Goal: Answer question/provide support

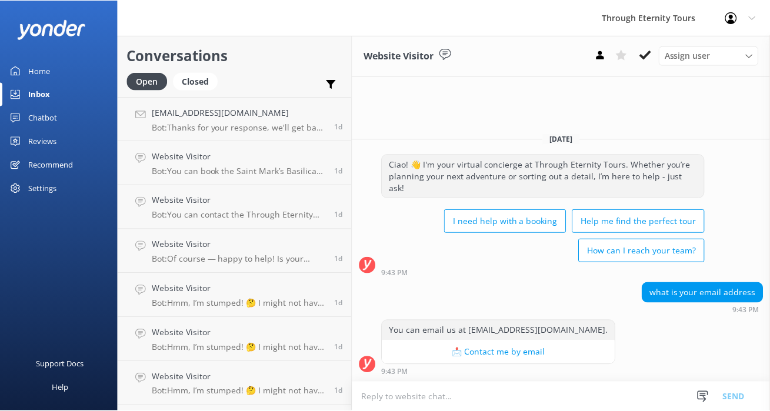
scroll to position [83, 0]
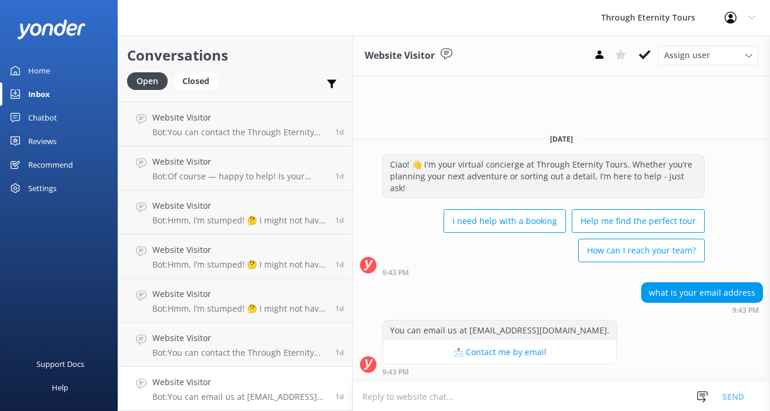
click at [54, 74] on link "Home" at bounding box center [59, 71] width 118 height 24
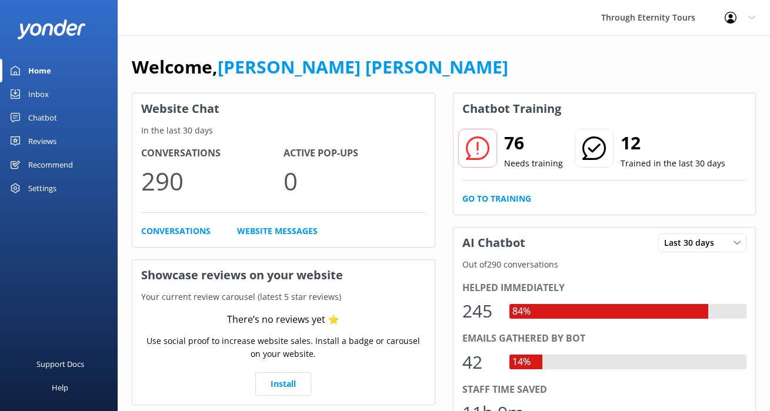
click at [36, 94] on div "Inbox" at bounding box center [38, 94] width 21 height 24
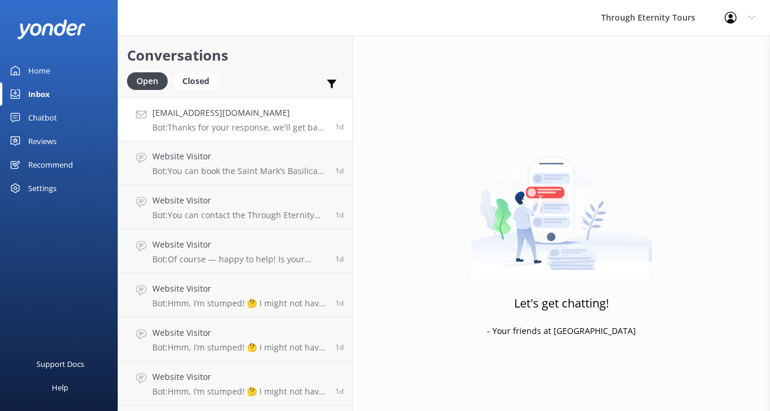
click at [244, 131] on p "Bot: Thanks for your response, we'll get back to you as soon as we can during o…" at bounding box center [239, 127] width 174 height 11
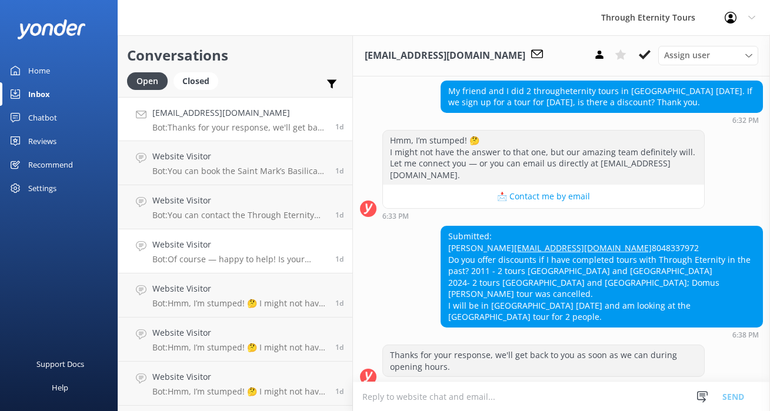
scroll to position [83, 0]
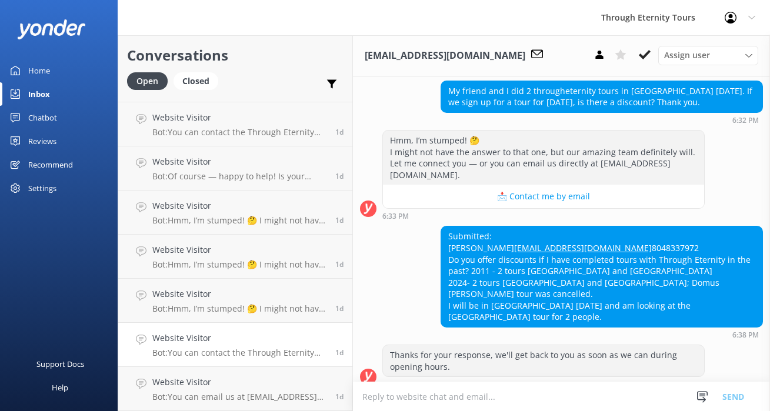
click at [241, 354] on p "Bot: You can contact the Through Eternity Tours team at [PHONE_NUMBER] or [PHON…" at bounding box center [239, 353] width 174 height 11
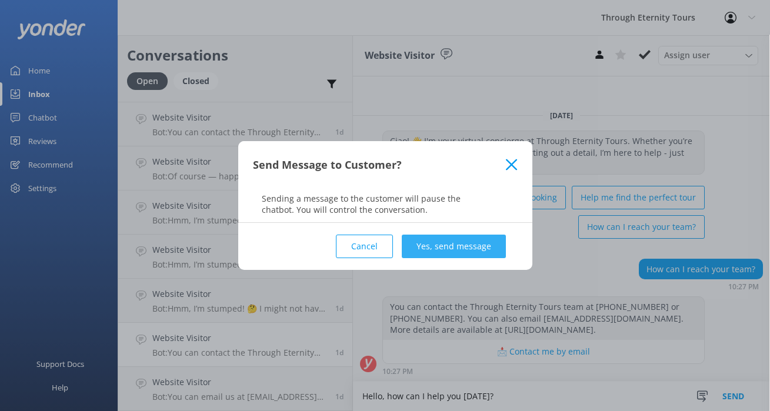
type textarea "Hello, how can I help you [DATE]?"
click at [470, 249] on button "Yes, send message" at bounding box center [454, 247] width 104 height 24
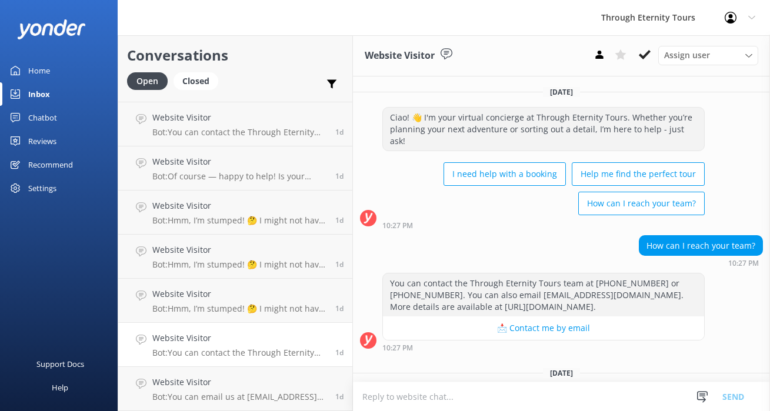
scroll to position [62, 0]
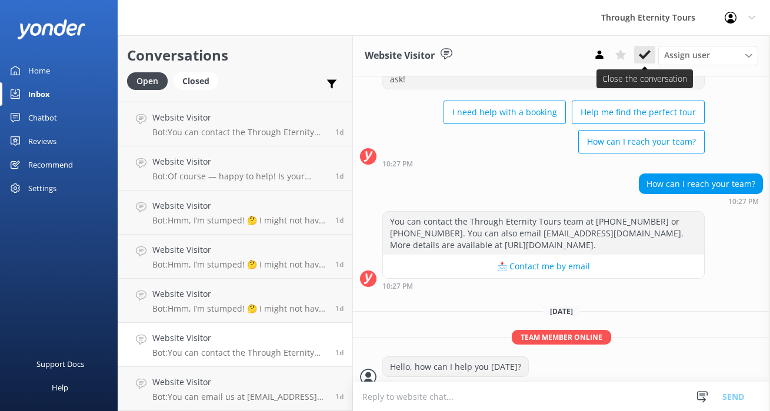
click at [651, 58] on button at bounding box center [644, 55] width 21 height 18
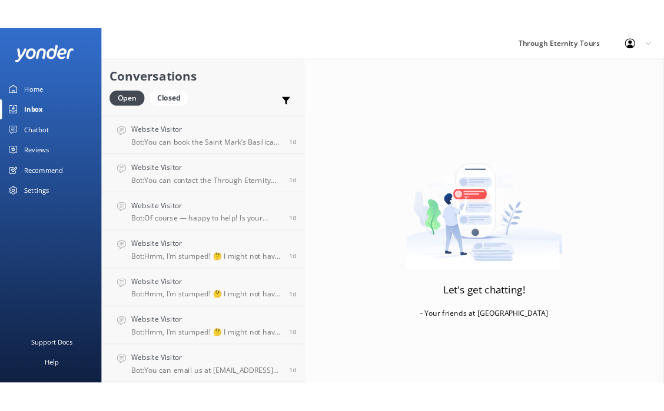
scroll to position [39, 0]
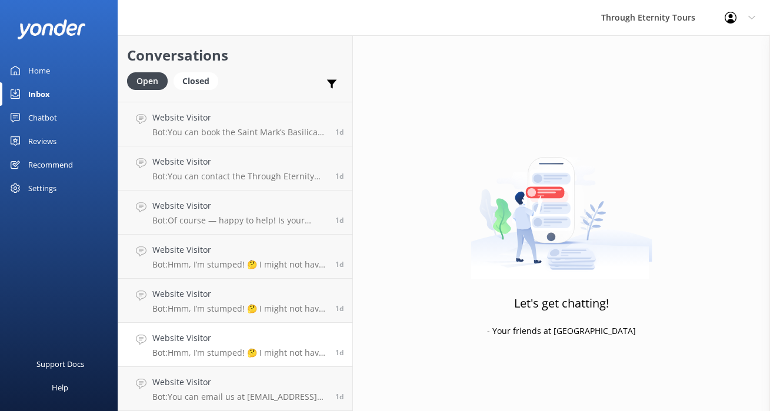
click at [221, 362] on link "Website Visitor Bot: Hmm, I’m stumped! 🤔 I might not have the answer to that on…" at bounding box center [235, 345] width 234 height 44
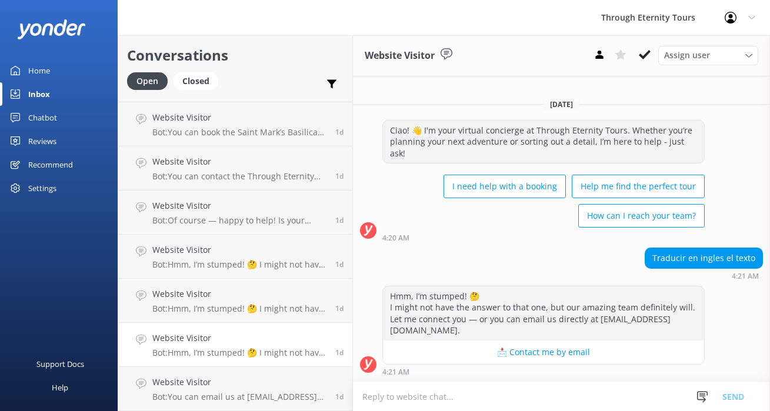
click at [719, 262] on div "Traducir en ingles el texto" at bounding box center [703, 258] width 117 height 20
copy div "Traducir en ingles el texto"
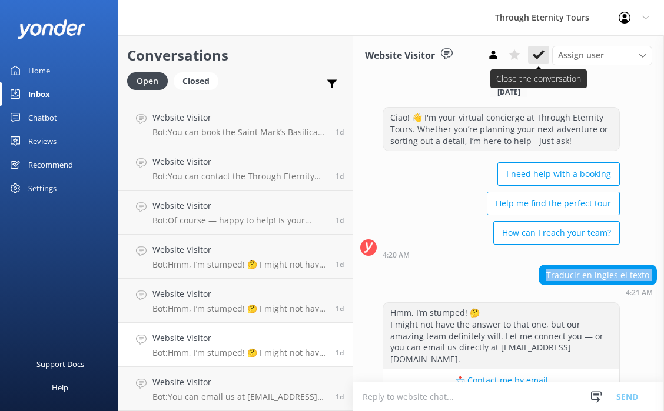
click at [538, 58] on icon at bounding box center [538, 55] width 12 height 12
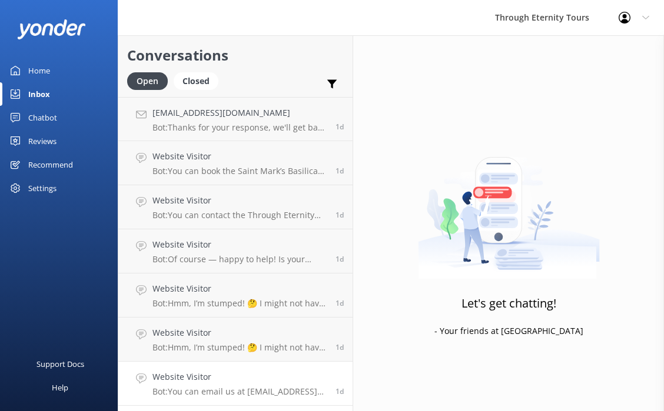
click at [223, 385] on div "Website Visitor Bot: You can email us at [EMAIL_ADDRESS][DOMAIN_NAME]." at bounding box center [239, 384] width 174 height 26
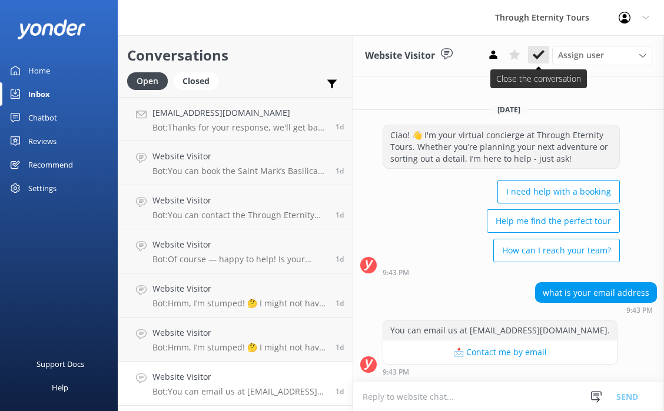
click at [538, 56] on use at bounding box center [538, 54] width 12 height 9
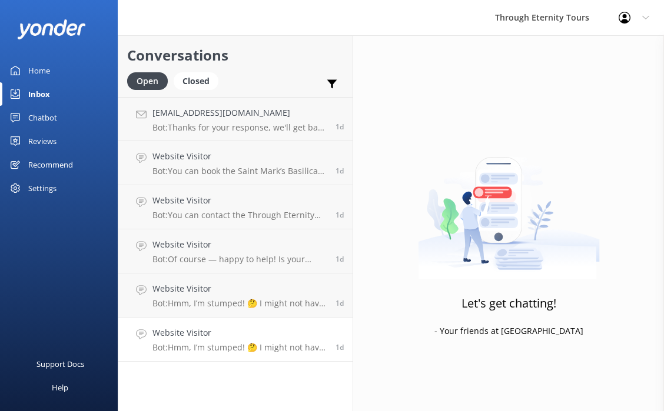
click at [229, 360] on link "Website Visitor Bot: Hmm, I’m stumped! 🤔 I might not have the answer to that on…" at bounding box center [235, 340] width 234 height 44
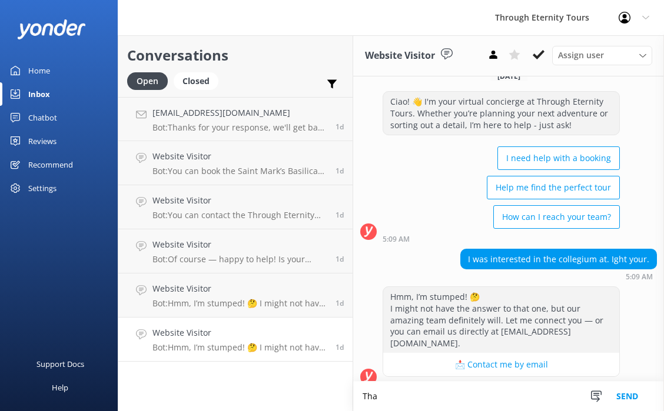
scroll to position [16, 0]
type textarea "Thank"
click at [203, 79] on div "Closed" at bounding box center [196, 81] width 45 height 18
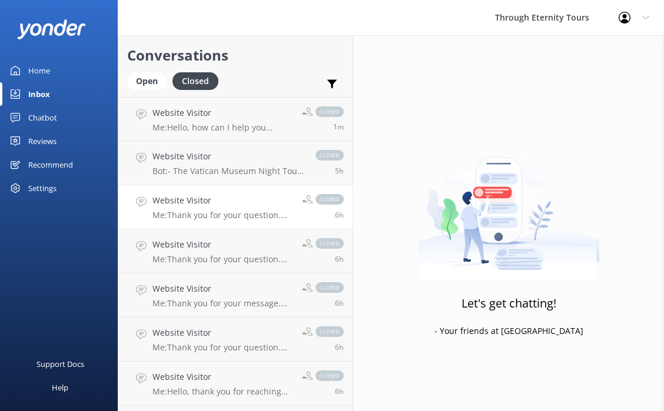
click at [209, 186] on link "Website Visitor Me: Thank you for your question. Can you please specify which T…" at bounding box center [235, 207] width 234 height 44
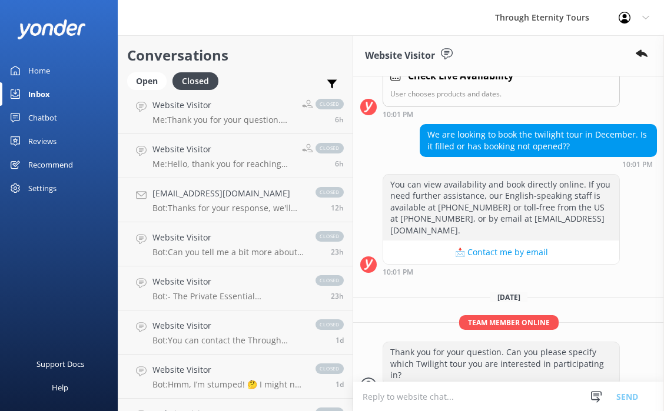
scroll to position [229, 0]
click at [239, 284] on h4 "Website Visitor" at bounding box center [227, 280] width 151 height 13
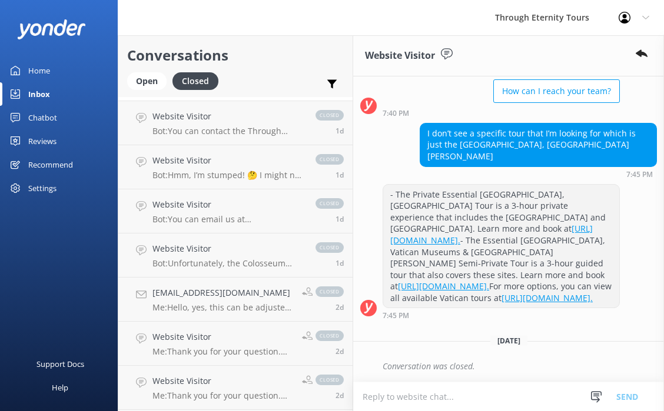
scroll to position [440, 0]
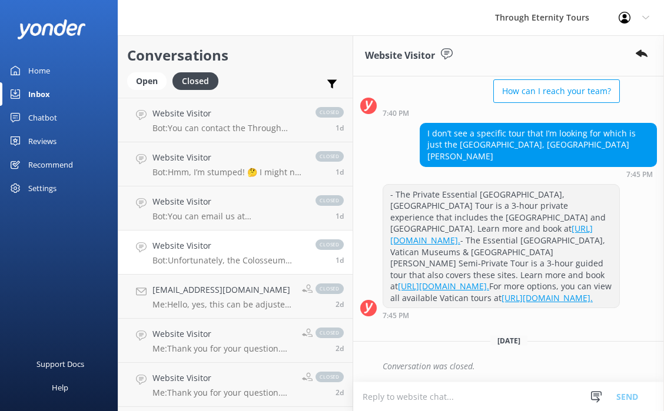
click at [232, 266] on link "Website Visitor Bot: Unfortunately, the Colosseum night access is currently pro…" at bounding box center [235, 253] width 234 height 44
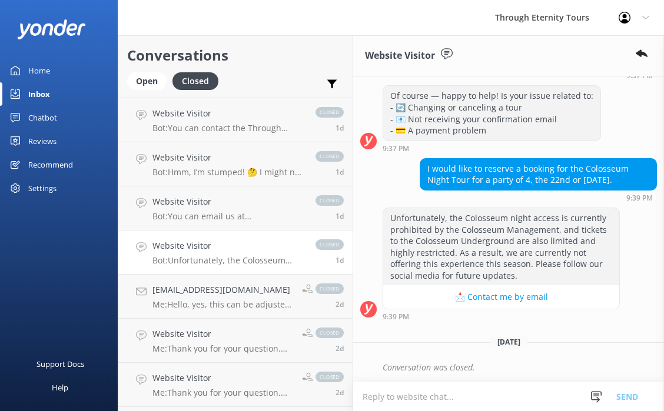
scroll to position [218, 0]
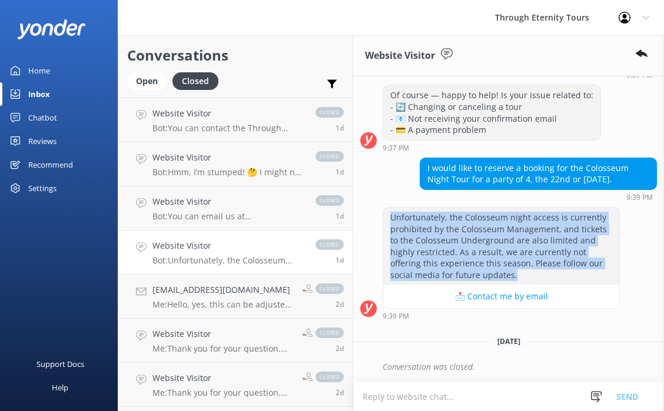
drag, startPoint x: 389, startPoint y: 216, endPoint x: 570, endPoint y: 272, distance: 189.6
click at [570, 272] on div "Unfortunately, the Colosseum night access is currently prohibited by the Coloss…" at bounding box center [501, 247] width 236 height 78
copy div "Unfortunately, the Colosseum night access is currently prohibited by the Coloss…"
click at [152, 86] on div "Open" at bounding box center [146, 81] width 39 height 18
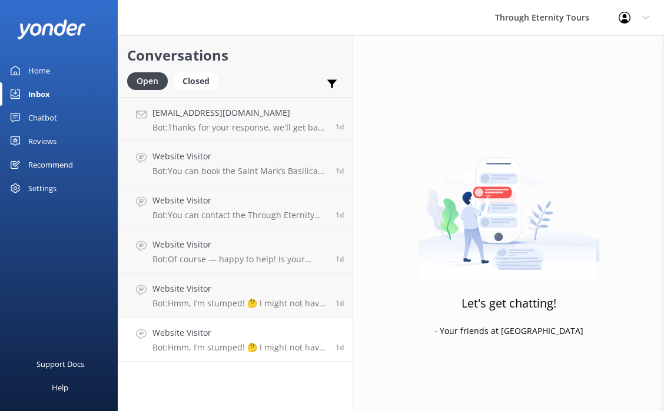
click at [269, 340] on div "Website Visitor Bot: Hmm, I’m stumped! 🤔 I might not have the answer to that on…" at bounding box center [239, 339] width 174 height 26
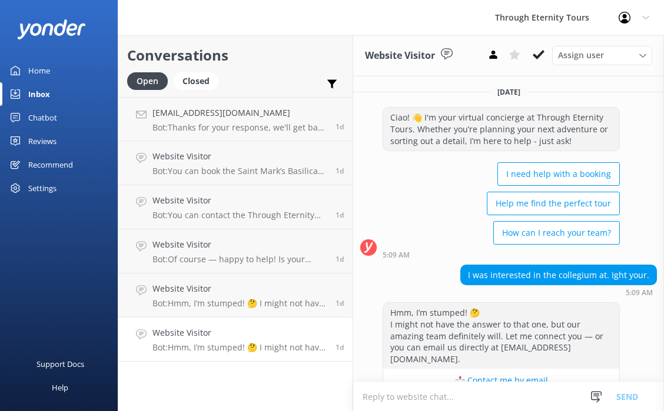
scroll to position [16, 0]
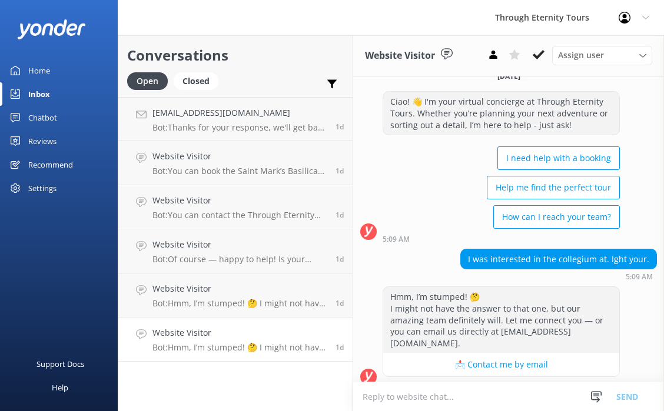
click at [420, 402] on textarea at bounding box center [508, 396] width 311 height 29
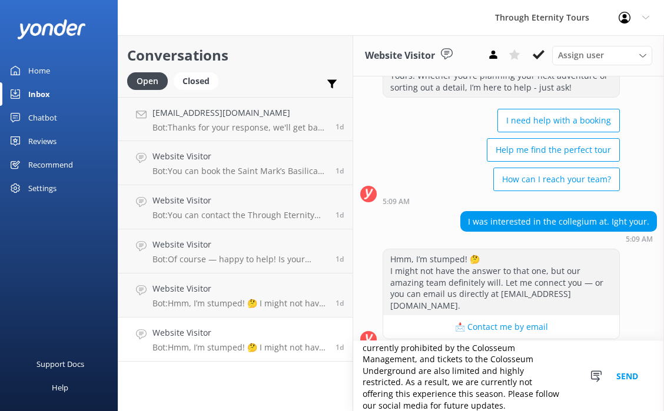
scroll to position [57, 0]
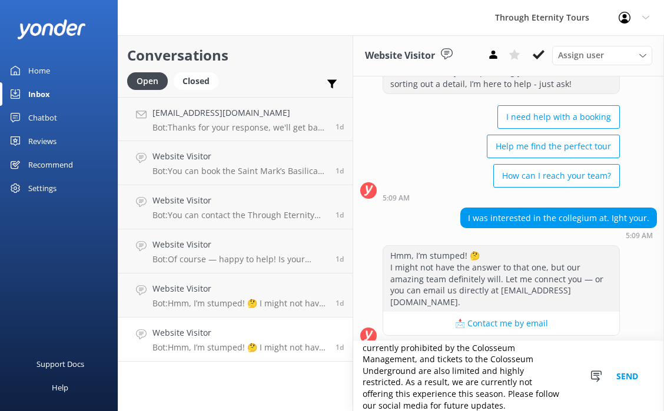
click at [625, 373] on button "Send" at bounding box center [627, 376] width 44 height 70
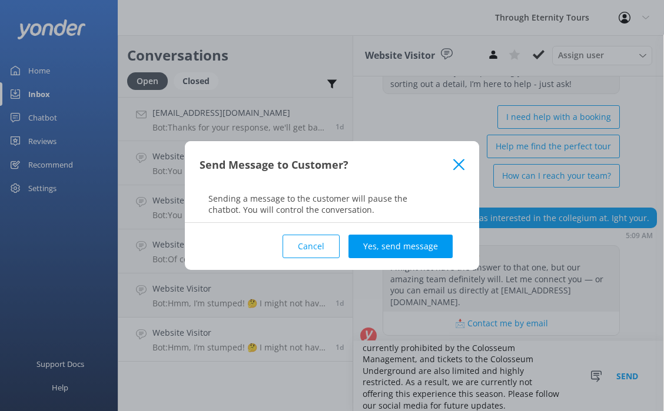
click at [324, 252] on button "Cancel" at bounding box center [310, 247] width 57 height 24
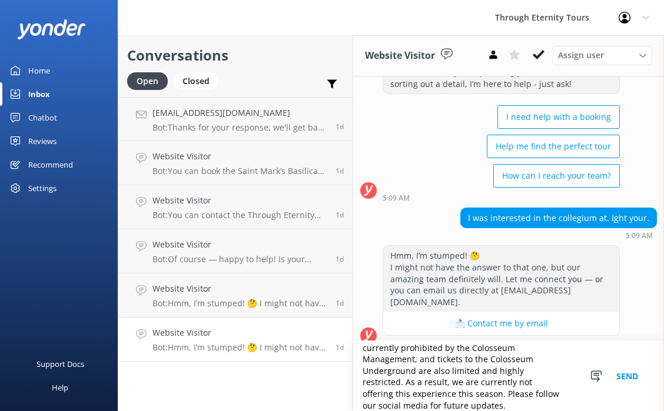
scroll to position [0, 0]
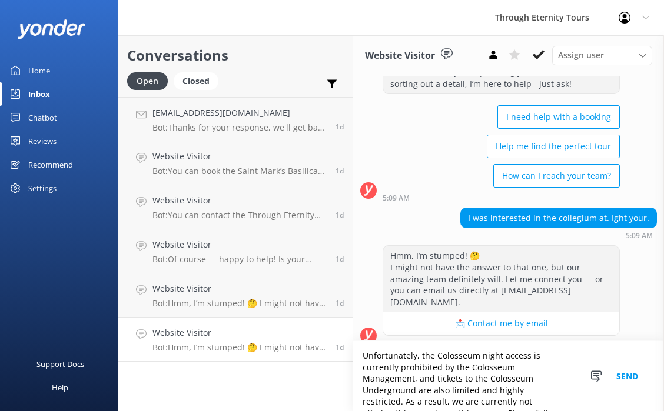
click at [364, 359] on textarea "Unfortunately, the Colosseum night access is currently prohibited by the Coloss…" at bounding box center [508, 376] width 311 height 70
type textarea "Thank you for your message. Unfortunately, the Colosseum night access is curren…"
click at [627, 371] on button "Send" at bounding box center [627, 376] width 44 height 70
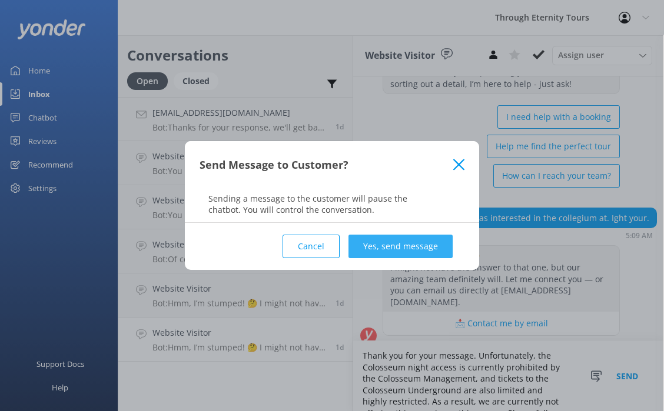
click at [425, 245] on button "Yes, send message" at bounding box center [400, 247] width 104 height 24
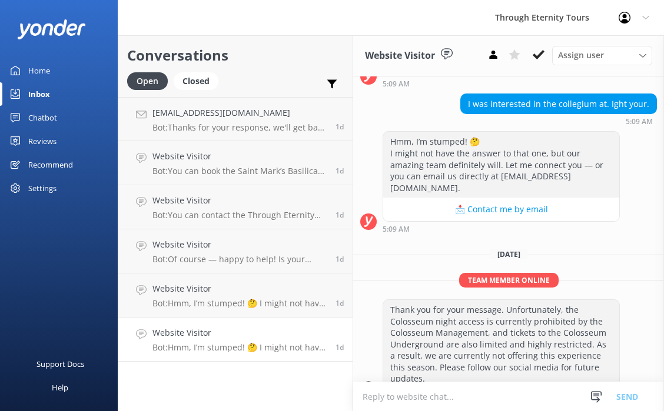
scroll to position [172, 0]
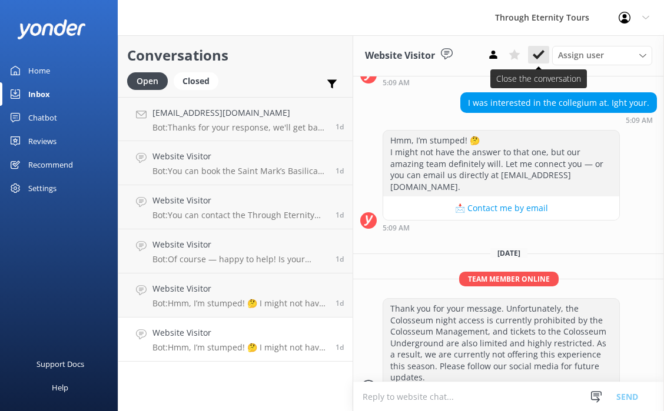
click at [535, 58] on use at bounding box center [538, 54] width 12 height 9
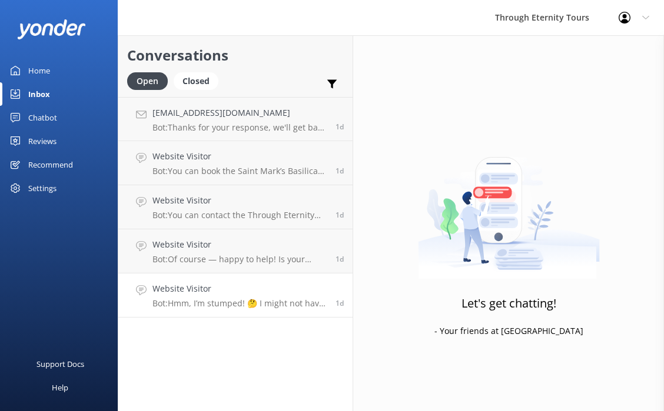
click at [239, 294] on h4 "Website Visitor" at bounding box center [239, 288] width 174 height 13
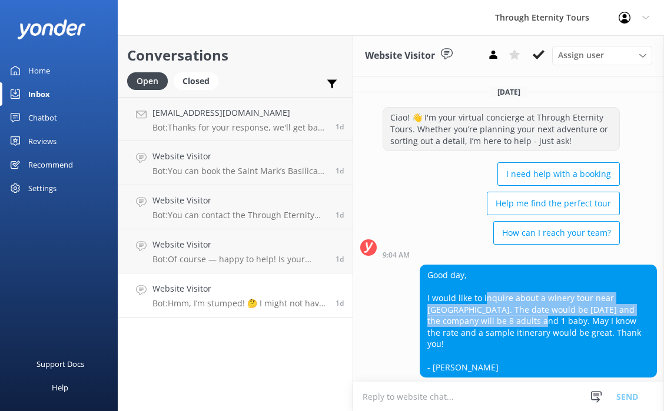
drag, startPoint x: 486, startPoint y: 294, endPoint x: 480, endPoint y: 325, distance: 31.8
click at [480, 325] on div "Good day, I would like to inquire about a winery tour near [GEOGRAPHIC_DATA]. T…" at bounding box center [538, 321] width 236 height 112
click at [538, 309] on div "Good day, I would like to inquire about a winery tour near [GEOGRAPHIC_DATA]. T…" at bounding box center [538, 321] width 236 height 112
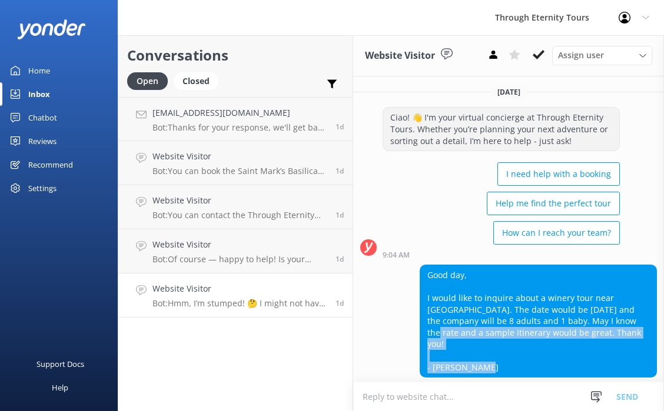
drag, startPoint x: 579, startPoint y: 318, endPoint x: 586, endPoint y: 361, distance: 44.2
click at [586, 361] on div "Good day, I would like to inquire about a winery tour near [GEOGRAPHIC_DATA]. T…" at bounding box center [538, 321] width 236 height 112
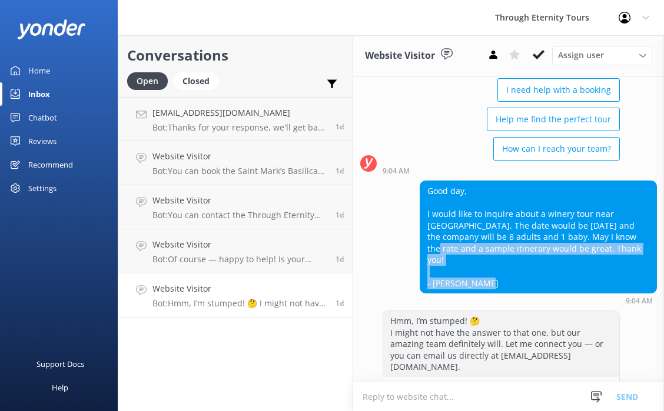
scroll to position [97, 0]
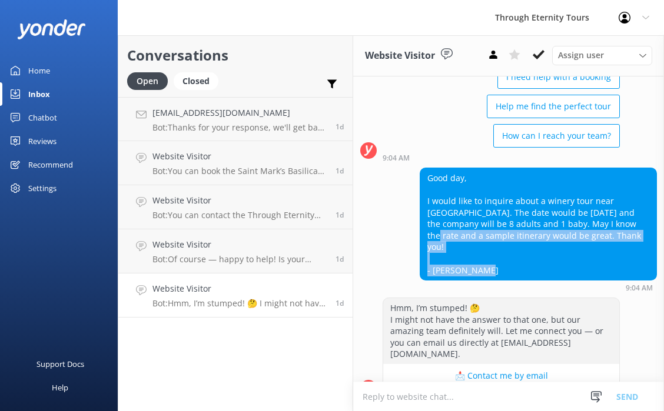
click at [486, 252] on div "Good day, I would like to inquire about a winery tour near [GEOGRAPHIC_DATA]. T…" at bounding box center [538, 224] width 236 height 112
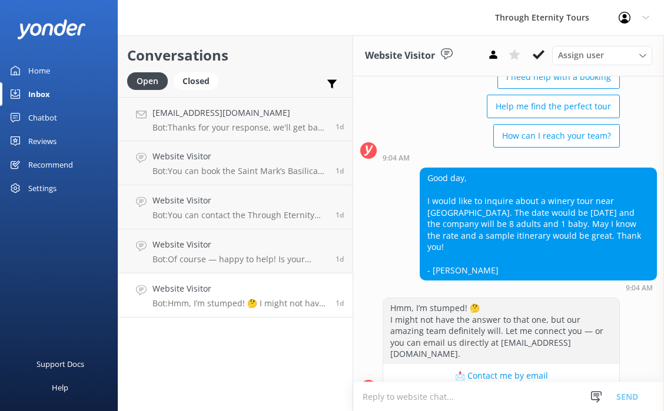
click at [446, 402] on textarea at bounding box center [508, 396] width 311 height 29
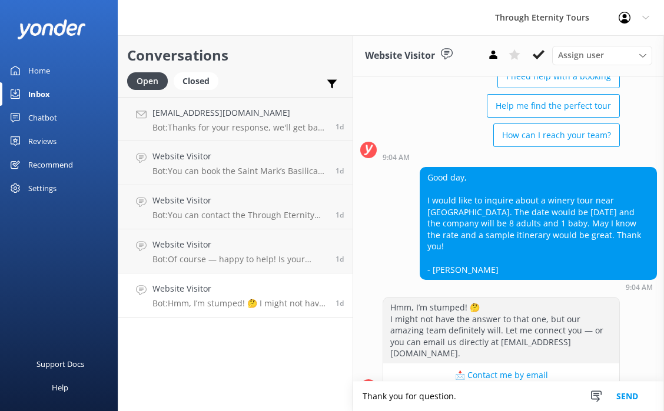
click at [416, 396] on textarea "Thank you for question." at bounding box center [508, 396] width 311 height 29
click at [486, 401] on textarea "Thank you for your question." at bounding box center [508, 396] width 311 height 29
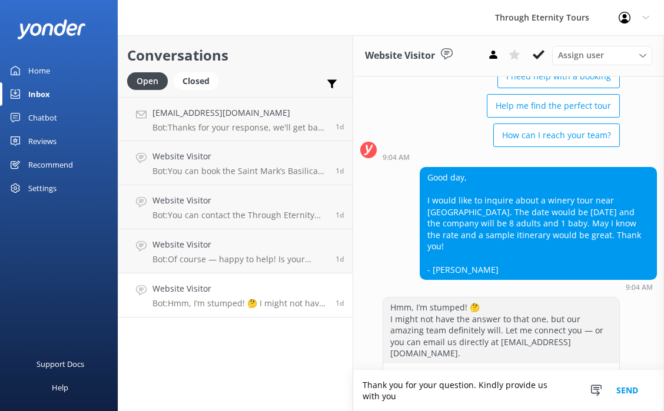
scroll to position [109, 0]
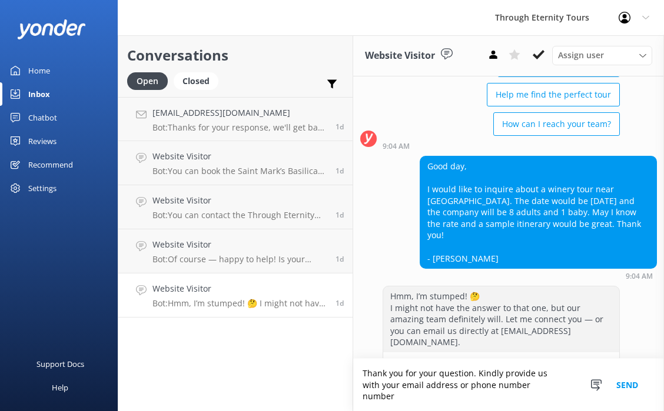
click at [519, 396] on textarea "Thank you for your question. Kindly provide us with your email address or phone…" at bounding box center [508, 385] width 311 height 52
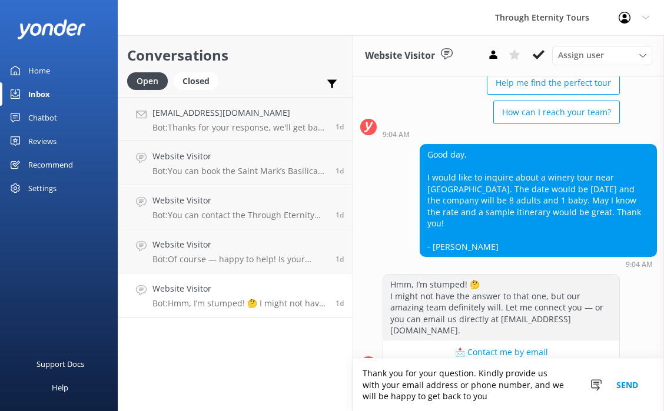
click at [474, 389] on textarea "Thank you for your question. Kindly provide us with your email address or phone…" at bounding box center [508, 385] width 311 height 52
click at [478, 395] on textarea "Thank you for your question. Kindly provide us with your email address or phone…" at bounding box center [508, 385] width 311 height 52
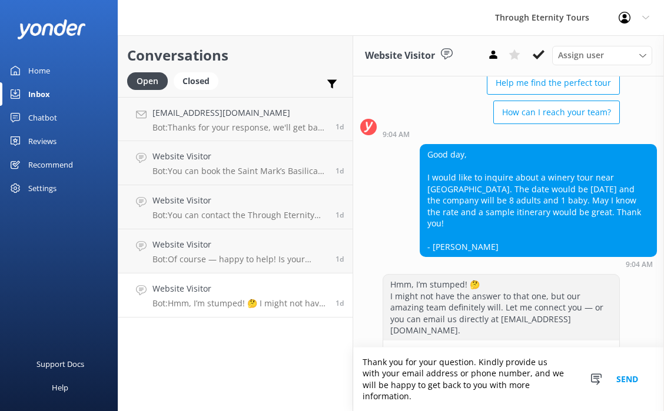
type textarea "Thank you for your question. Kindly provide us with your email address or phone…"
click at [626, 385] on button "Send" at bounding box center [627, 380] width 44 height 64
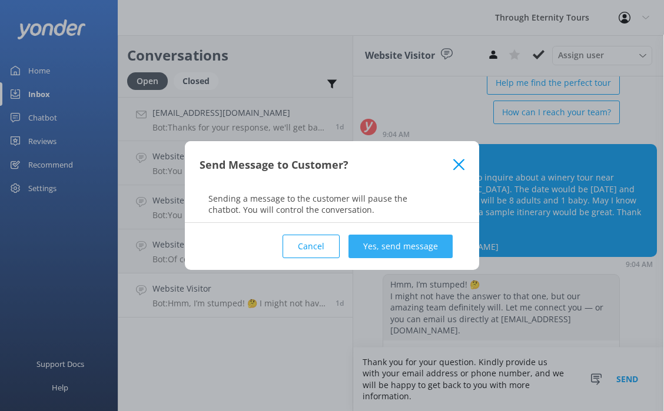
click at [416, 248] on button "Yes, send message" at bounding box center [400, 247] width 104 height 24
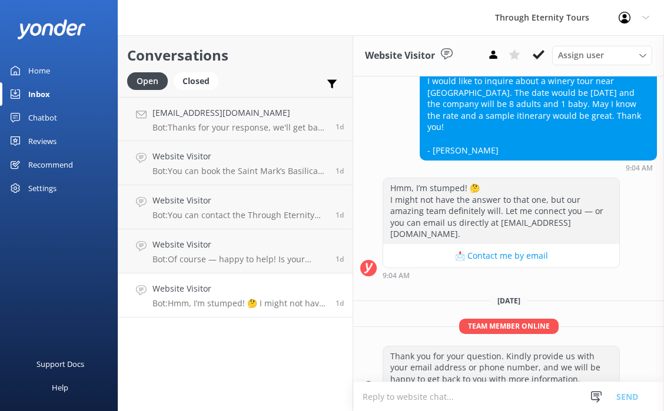
scroll to position [218, 0]
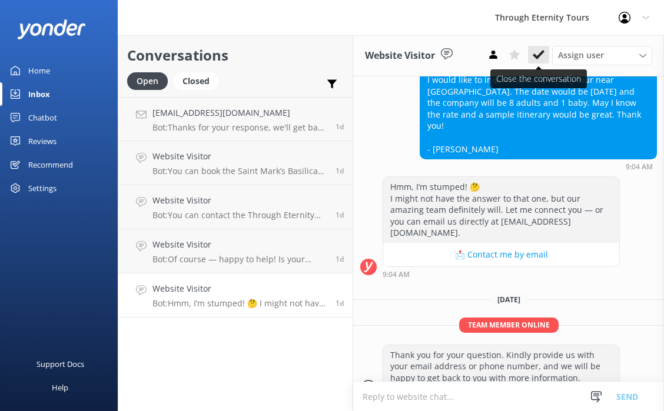
click at [541, 56] on icon at bounding box center [538, 55] width 12 height 12
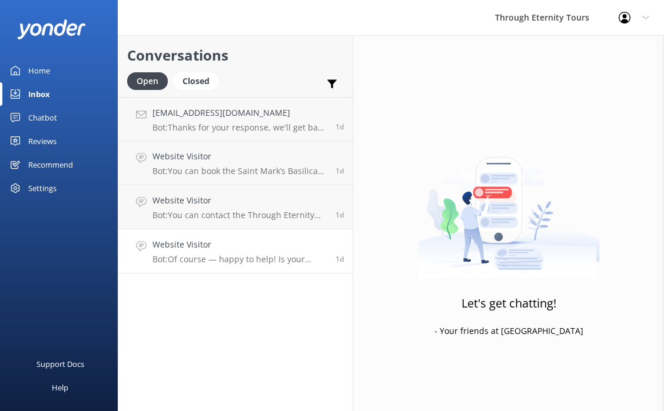
click at [286, 259] on p "Bot: Of course — happy to help! Is your issue related to: - 🔄 Changing or cance…" at bounding box center [239, 259] width 174 height 11
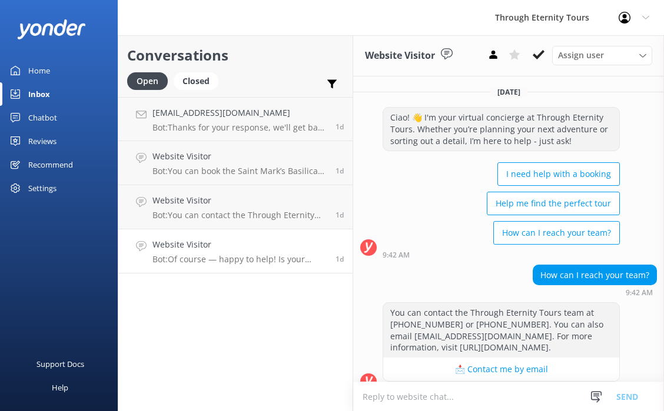
scroll to position [126, 0]
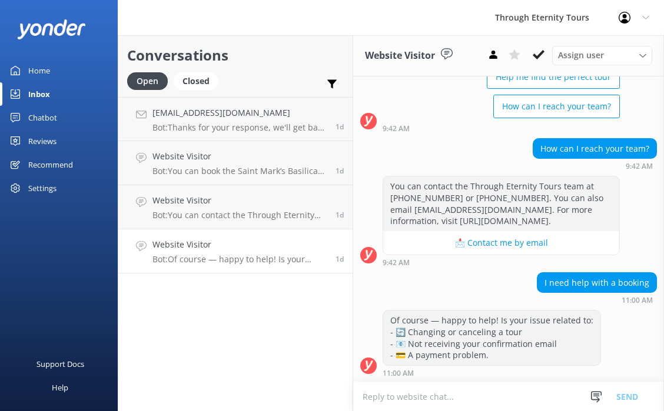
click at [436, 398] on textarea at bounding box center [508, 396] width 311 height 29
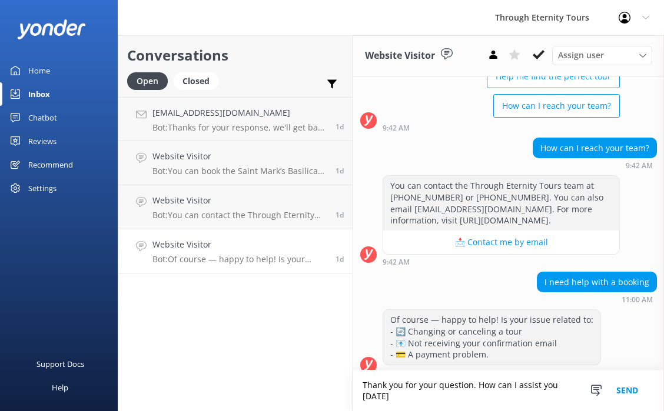
scroll to position [138, 0]
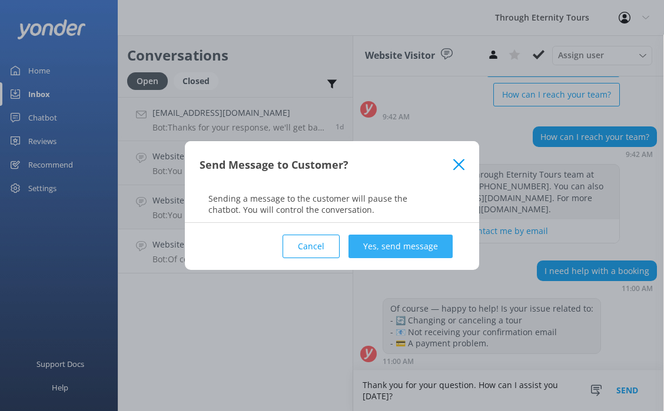
type textarea "Thank you for your question. How can I assist you [DATE]?"
click at [407, 238] on button "Yes, send message" at bounding box center [400, 247] width 104 height 24
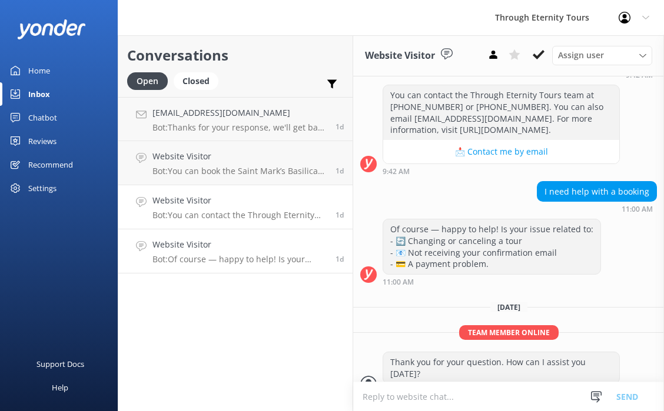
scroll to position [225, 0]
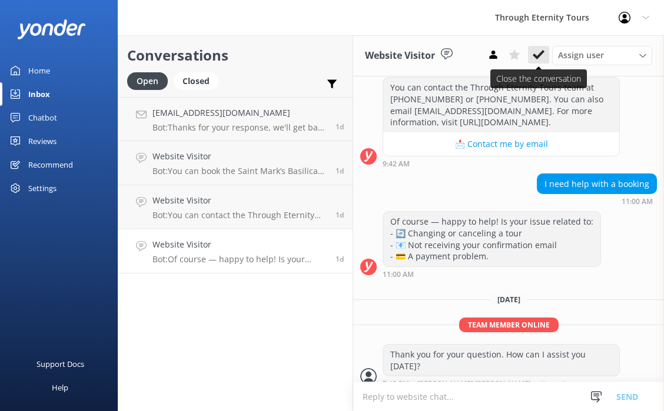
click at [539, 59] on icon at bounding box center [538, 55] width 12 height 12
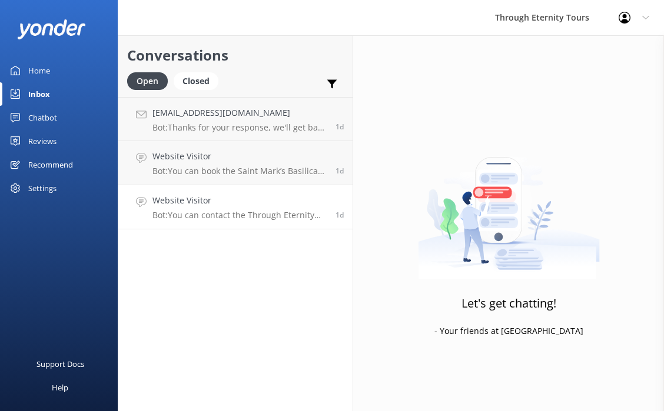
click at [266, 218] on p "Bot: You can contact the Through Eternity Tours team at [PHONE_NUMBER] or [PHON…" at bounding box center [239, 215] width 174 height 11
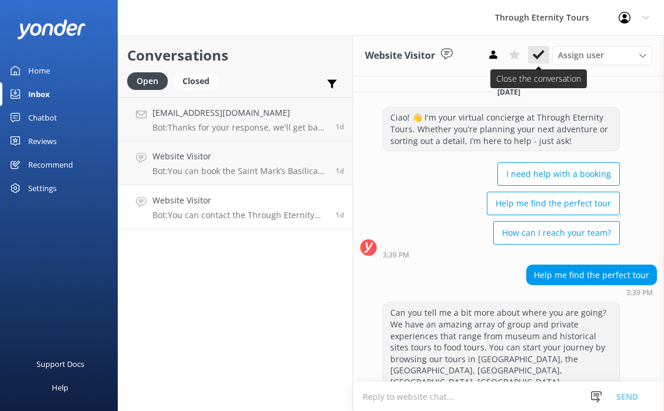
click at [543, 54] on icon at bounding box center [538, 55] width 12 height 12
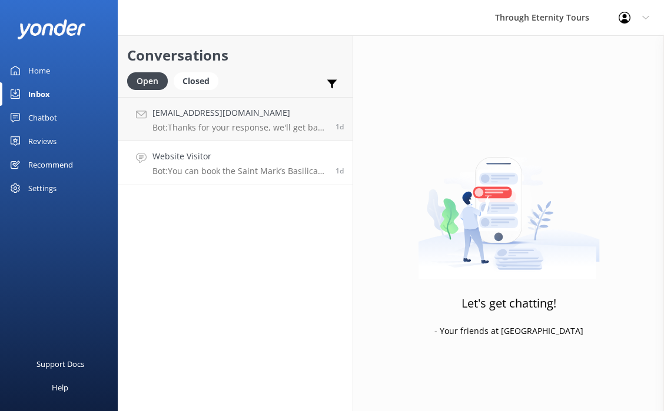
click at [245, 168] on p "Bot: You can book the Saint Mark’s Basilica Night Tour: Exclusive Visit or the …" at bounding box center [239, 171] width 174 height 11
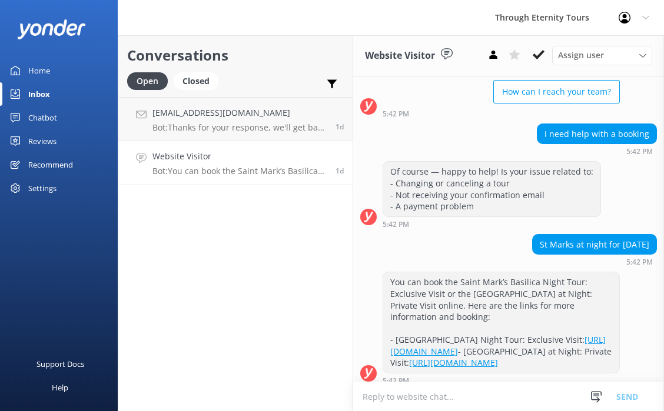
scroll to position [184, 0]
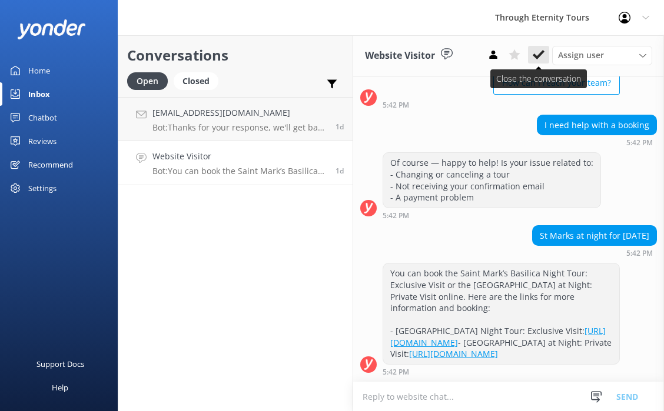
click at [542, 53] on use at bounding box center [538, 54] width 12 height 9
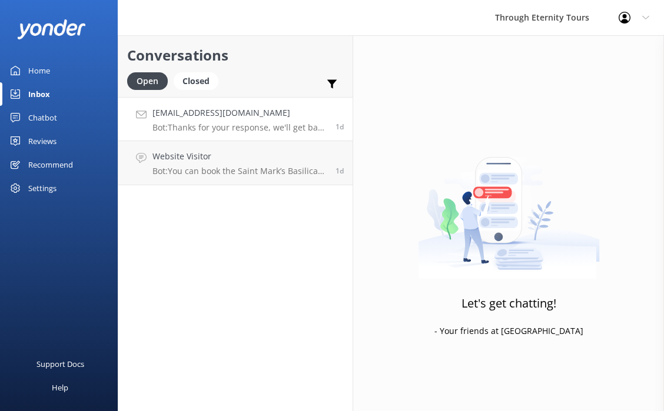
click at [268, 120] on div "[EMAIL_ADDRESS][DOMAIN_NAME] Bot: Thanks for your response, we'll get back to y…" at bounding box center [239, 118] width 174 height 25
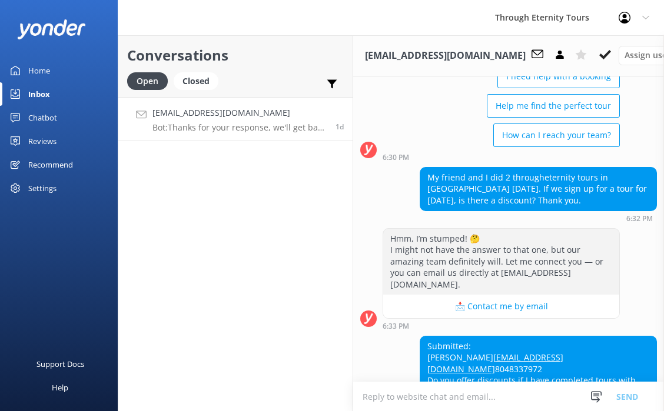
scroll to position [242, 0]
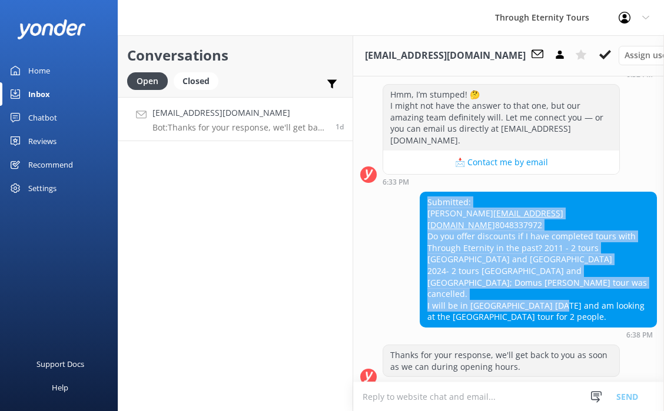
drag, startPoint x: 499, startPoint y: 308, endPoint x: 423, endPoint y: 188, distance: 142.3
click at [423, 192] on div "Submitted: [PERSON_NAME] [EMAIL_ADDRESS][DOMAIN_NAME] 8048337972 Do you offer d…" at bounding box center [538, 259] width 236 height 135
copy div "Submitted: [PERSON_NAME] [EMAIL_ADDRESS][DOMAIN_NAME] 8048337972 Do you offer d…"
click at [303, 125] on p "Bot: Thanks for your response, we'll get back to you as soon as we can during o…" at bounding box center [239, 127] width 174 height 11
click at [594, 47] on button at bounding box center [604, 55] width 21 height 18
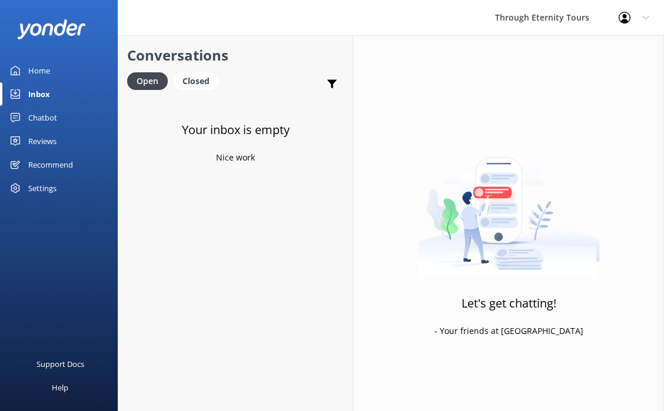
click at [42, 69] on div "Home" at bounding box center [39, 71] width 22 height 24
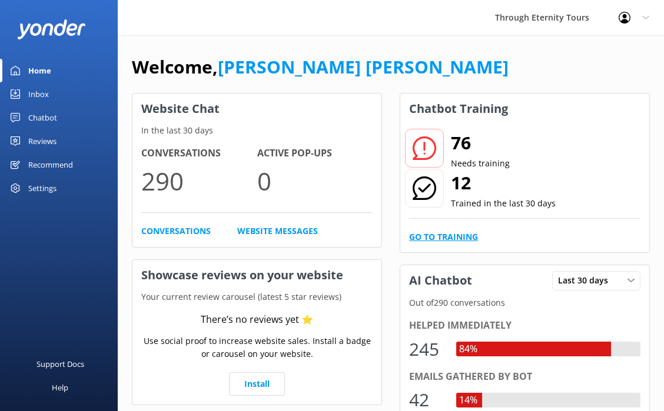
click at [446, 235] on link "Go to Training" at bounding box center [443, 237] width 69 height 13
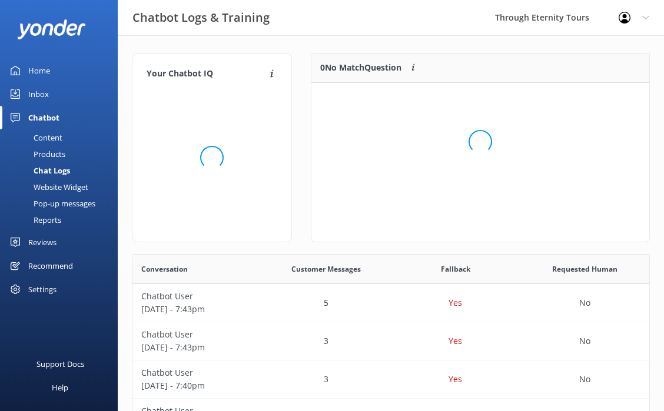
scroll to position [148, 338]
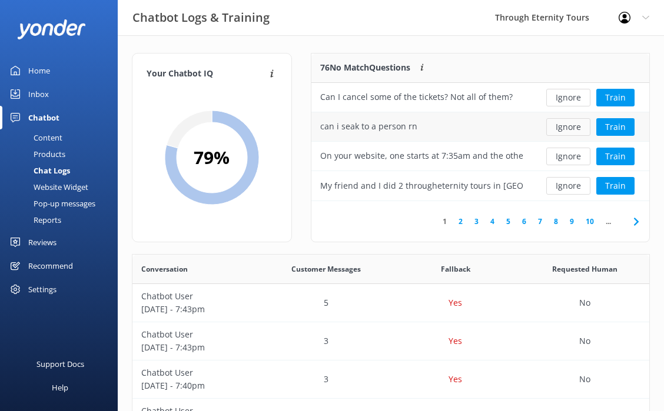
click at [566, 127] on button "Ignore" at bounding box center [568, 127] width 44 height 18
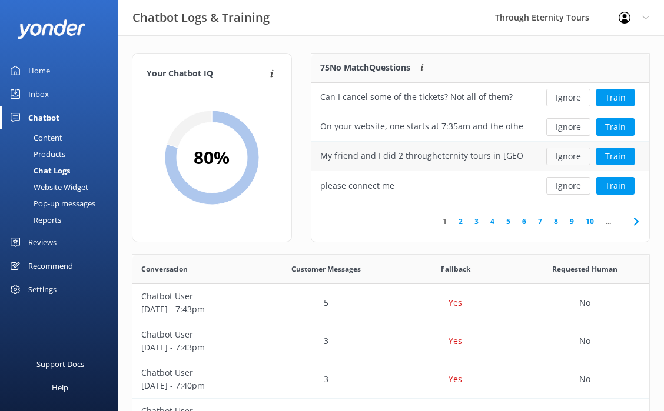
click at [559, 158] on button "Ignore" at bounding box center [568, 157] width 44 height 18
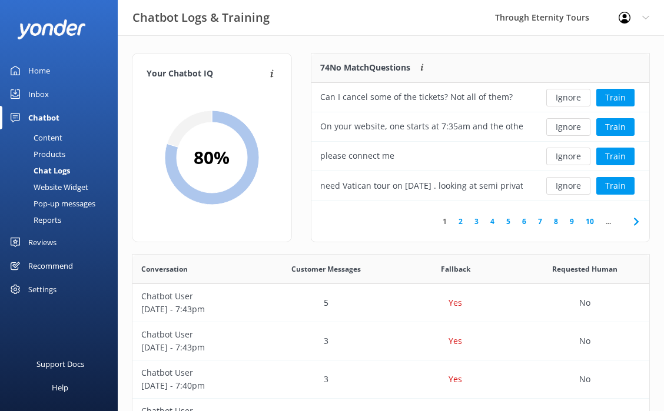
click at [559, 159] on button "Ignore" at bounding box center [568, 157] width 44 height 18
click at [461, 224] on link "2" at bounding box center [460, 221] width 16 height 11
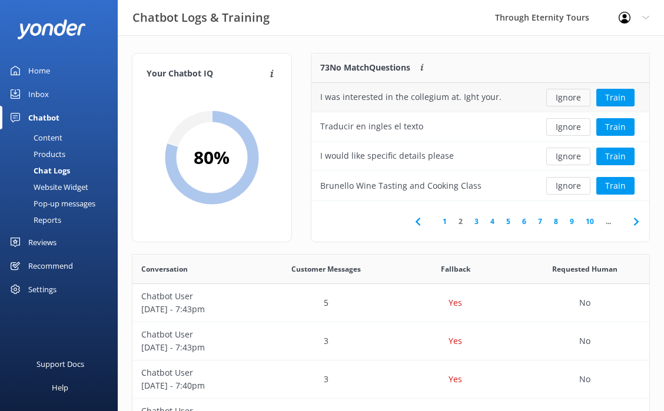
click at [566, 101] on button "Ignore" at bounding box center [568, 98] width 44 height 18
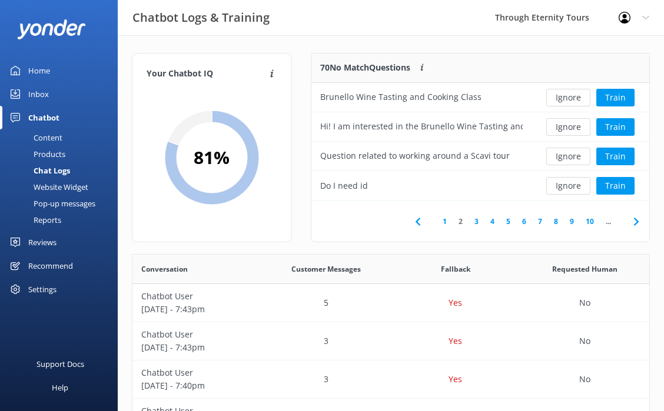
click at [478, 219] on link "3" at bounding box center [476, 221] width 16 height 11
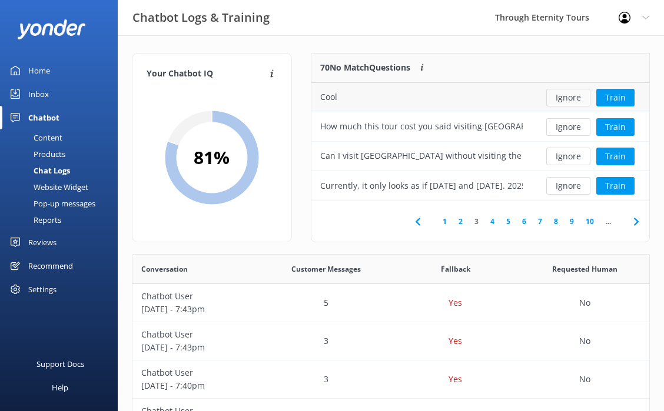
click at [563, 94] on button "Ignore" at bounding box center [568, 98] width 44 height 18
click at [563, 93] on button "Ignore" at bounding box center [568, 98] width 44 height 18
click at [492, 221] on link "4" at bounding box center [492, 221] width 16 height 11
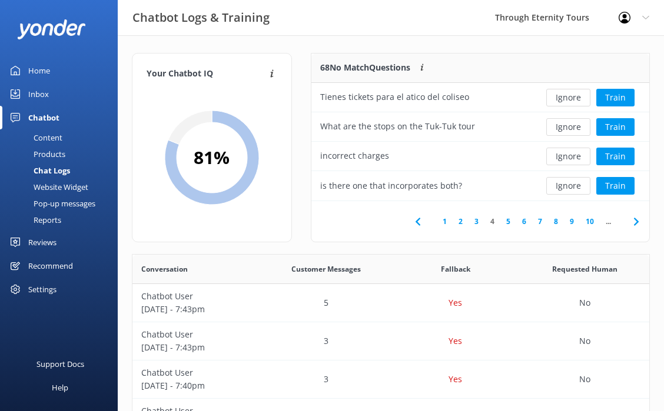
click at [501, 221] on link "5" at bounding box center [508, 221] width 16 height 11
click at [488, 222] on link "4" at bounding box center [492, 221] width 16 height 11
click at [571, 186] on button "Ignore" at bounding box center [568, 186] width 44 height 18
click at [504, 225] on link "5" at bounding box center [508, 221] width 16 height 11
click at [526, 221] on link "6" at bounding box center [524, 221] width 16 height 11
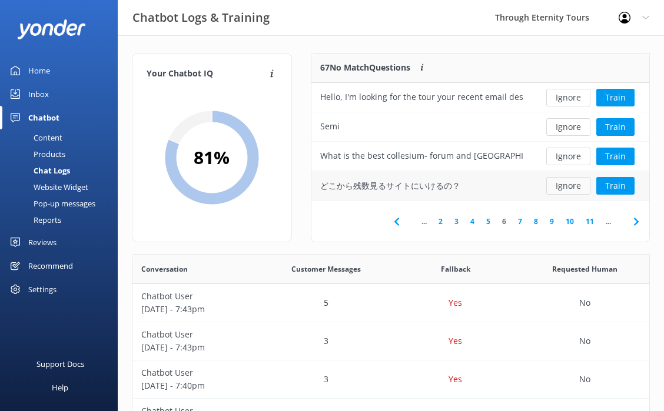
click at [566, 188] on button "Ignore" at bounding box center [568, 186] width 44 height 18
click at [561, 156] on button "Ignore" at bounding box center [568, 157] width 44 height 18
click at [565, 129] on button "Ignore" at bounding box center [568, 127] width 44 height 18
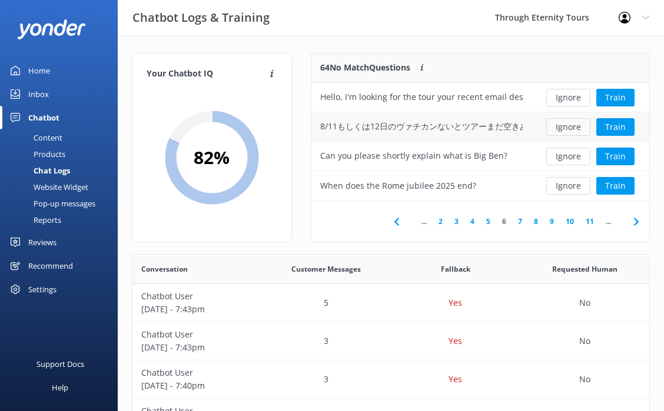
click at [567, 128] on button "Ignore" at bounding box center [568, 127] width 44 height 18
click at [566, 191] on button "Ignore" at bounding box center [568, 186] width 44 height 18
click at [568, 182] on button "Ignore" at bounding box center [568, 186] width 44 height 18
click at [524, 222] on link "7" at bounding box center [520, 221] width 16 height 11
click at [518, 219] on link "8" at bounding box center [516, 221] width 16 height 11
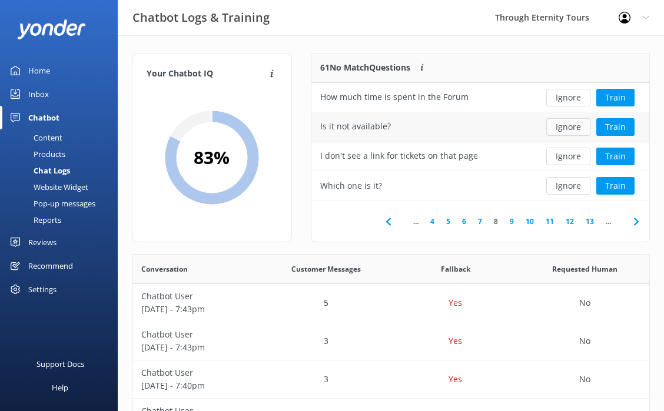
click at [562, 124] on button "Ignore" at bounding box center [568, 127] width 44 height 18
click at [562, 162] on button "Ignore" at bounding box center [568, 157] width 44 height 18
click at [515, 218] on link "9" at bounding box center [512, 221] width 16 height 11
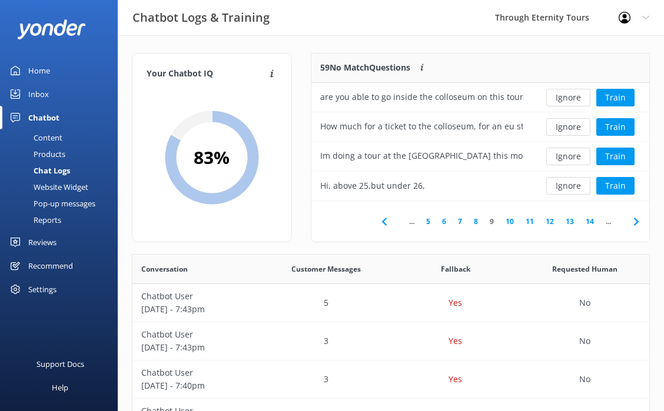
click at [507, 219] on link "10" at bounding box center [509, 221] width 20 height 11
click at [519, 223] on link "11" at bounding box center [526, 221] width 20 height 11
click at [563, 97] on button "Ignore" at bounding box center [568, 98] width 44 height 18
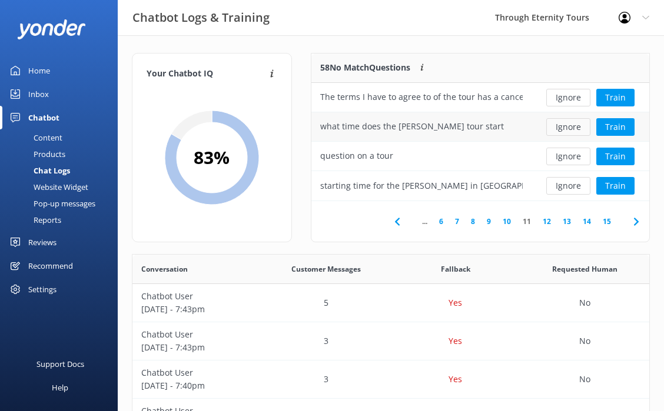
click at [569, 129] on button "Ignore" at bounding box center [568, 127] width 44 height 18
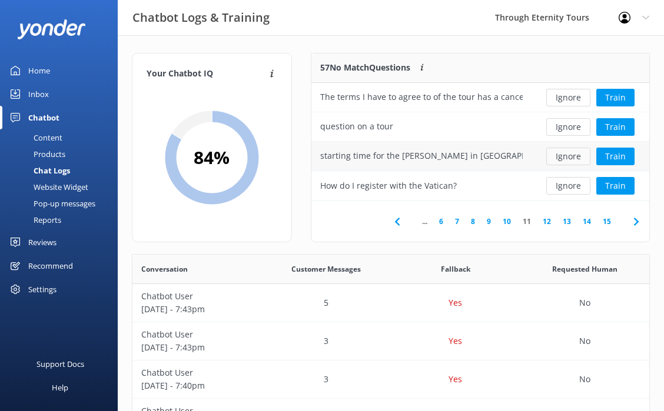
click at [568, 154] on button "Ignore" at bounding box center [568, 157] width 44 height 18
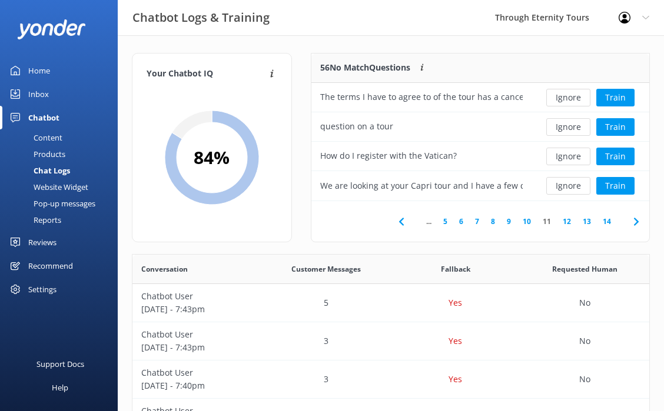
click at [565, 222] on link "12" at bounding box center [566, 221] width 20 height 11
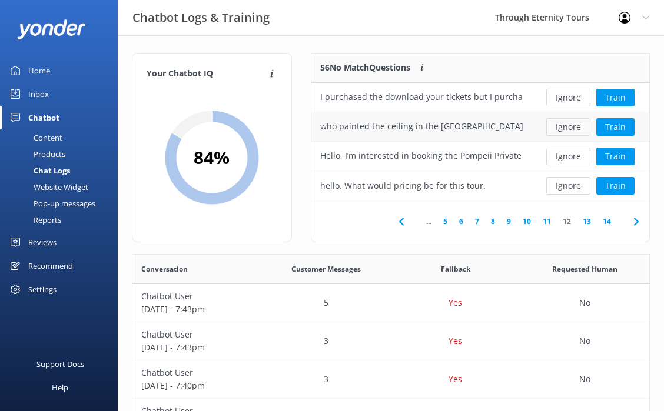
click at [562, 132] on button "Ignore" at bounding box center [568, 127] width 44 height 18
click at [564, 154] on button "Ignore" at bounding box center [568, 157] width 44 height 18
click at [585, 226] on link "13" at bounding box center [586, 221] width 20 height 11
click at [605, 218] on link "14" at bounding box center [606, 221] width 20 height 11
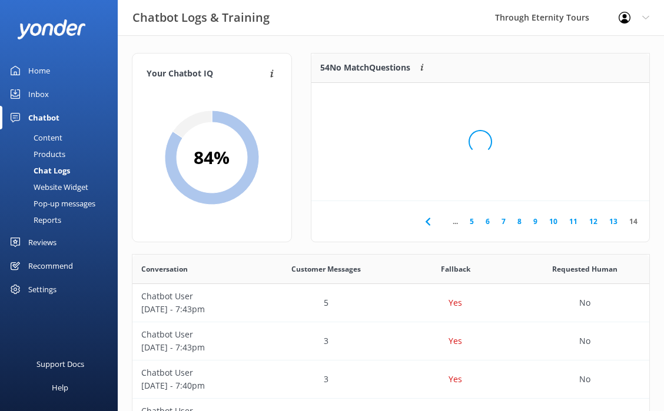
scroll to position [89, 338]
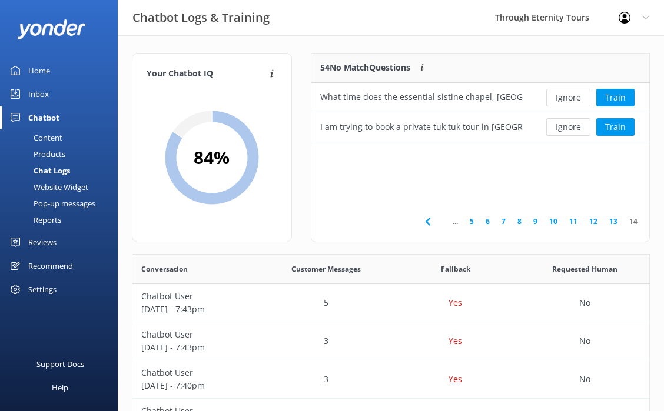
click at [609, 221] on link "13" at bounding box center [613, 221] width 20 height 11
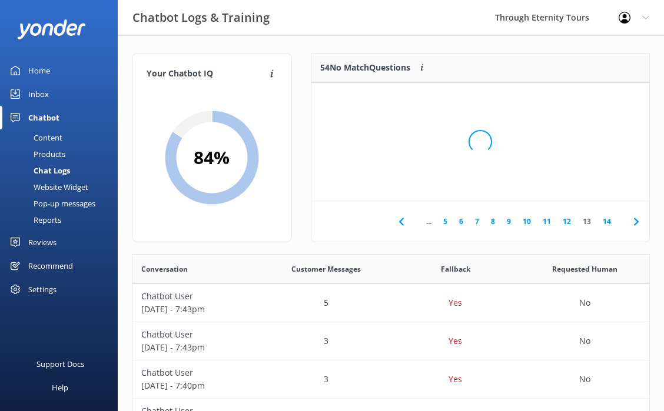
scroll to position [148, 338]
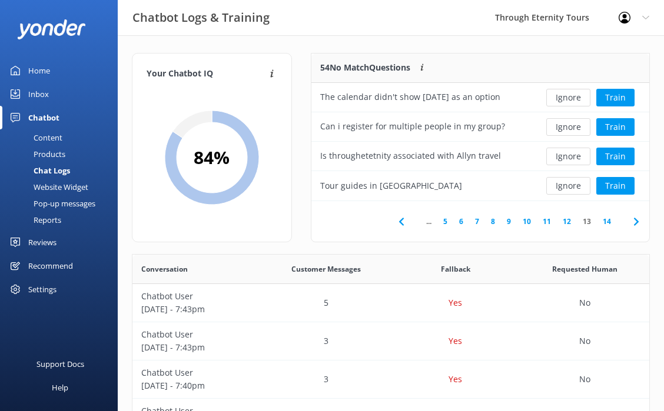
click at [42, 67] on div "Home" at bounding box center [39, 71] width 22 height 24
